Goal: Transaction & Acquisition: Obtain resource

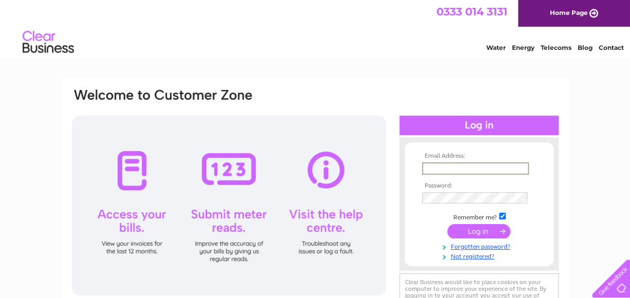
click at [504, 169] on input "text" at bounding box center [475, 168] width 107 height 12
type input "jazzylimbo@hotmail.com"
click at [447, 224] on input "submit" at bounding box center [478, 231] width 63 height 14
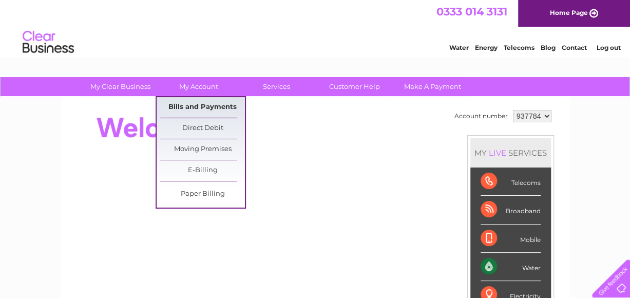
click at [205, 104] on link "Bills and Payments" at bounding box center [202, 107] width 85 height 21
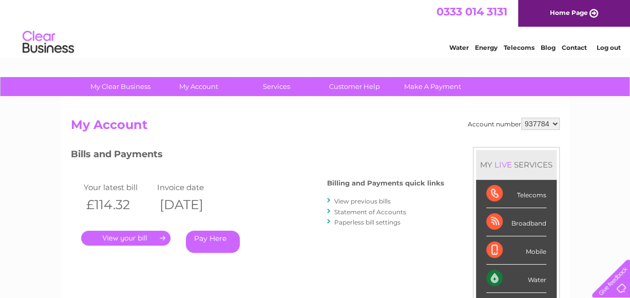
click at [348, 198] on link "View previous bills" at bounding box center [362, 201] width 56 height 8
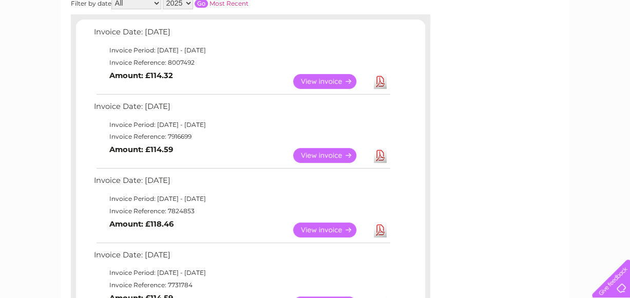
scroll to position [185, 0]
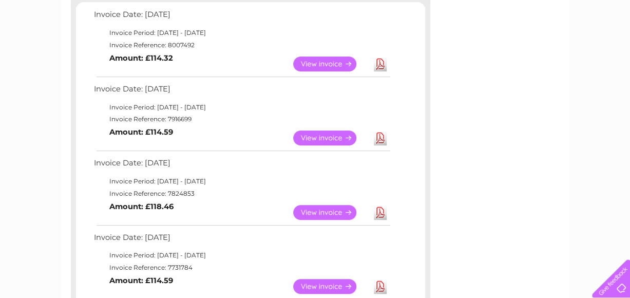
click at [337, 208] on link "View" at bounding box center [330, 212] width 75 height 15
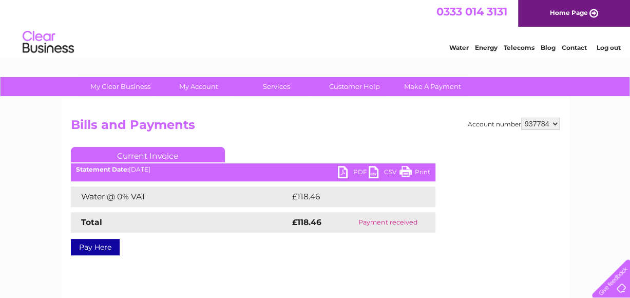
click at [402, 175] on link "Print" at bounding box center [414, 173] width 31 height 15
click at [343, 171] on link "PDF" at bounding box center [353, 173] width 31 height 15
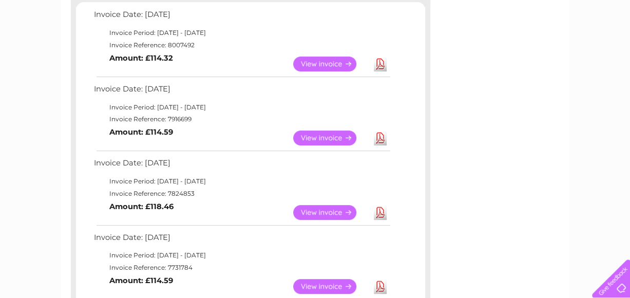
click at [376, 139] on link "Download" at bounding box center [380, 137] width 13 height 15
click at [326, 65] on link "View" at bounding box center [330, 63] width 75 height 15
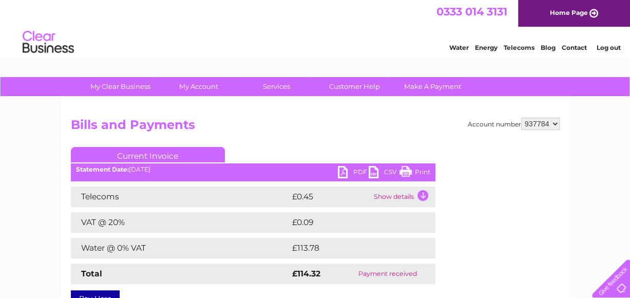
click at [342, 173] on link "PDF" at bounding box center [353, 173] width 31 height 15
